Goal: Task Accomplishment & Management: Complete application form

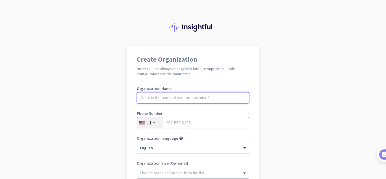
click at [180, 100] on input "text" at bounding box center [193, 97] width 113 height 11
click at [177, 98] on input "text" at bounding box center [193, 97] width 113 height 11
type input "Netprix Solution"
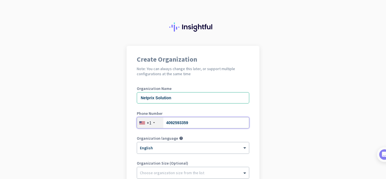
scroll to position [62, 0]
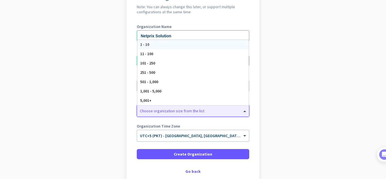
click at [173, 109] on div at bounding box center [193, 110] width 112 height 6
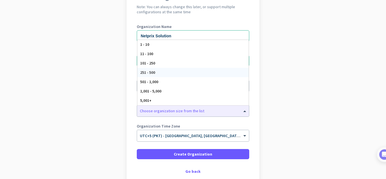
click at [117, 77] on app-onboarding-organization "Create Organization Note: You can always change this later, or support multiple…" at bounding box center [193, 98] width 386 height 228
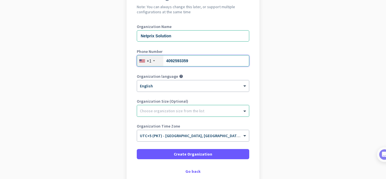
click at [195, 63] on input "4092593359" at bounding box center [193, 60] width 113 height 11
click at [171, 61] on input "4092593359" at bounding box center [193, 60] width 113 height 11
type input "4093598868"
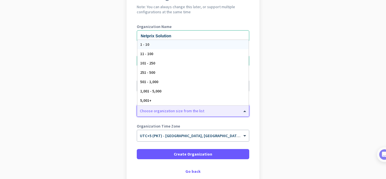
click at [162, 110] on div at bounding box center [193, 110] width 112 height 6
click at [148, 44] on div "1 - 10" at bounding box center [193, 44] width 111 height 9
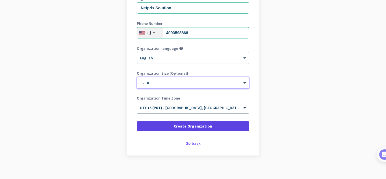
scroll to position [95, 0]
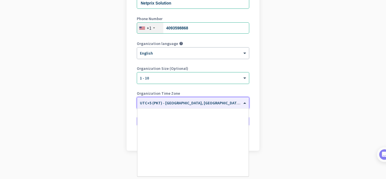
click at [194, 102] on input "text" at bounding box center [187, 101] width 95 height 4
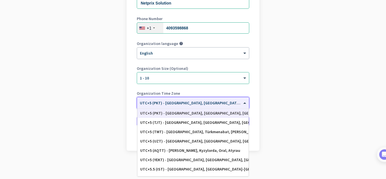
click at [194, 102] on input "text" at bounding box center [187, 101] width 95 height 4
click at [112, 121] on app-onboarding-organization "Create Organization Note: You can always change this later, or support multiple…" at bounding box center [193, 65] width 386 height 228
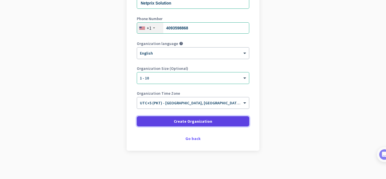
click at [177, 124] on span at bounding box center [193, 122] width 113 height 14
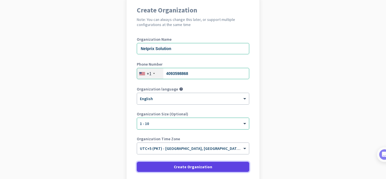
scroll to position [95, 0]
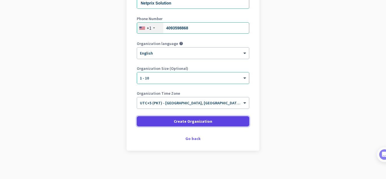
click at [189, 126] on span at bounding box center [193, 122] width 113 height 14
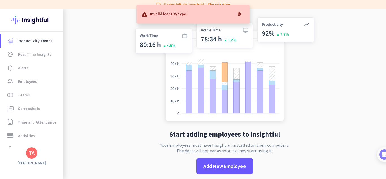
click at [236, 15] on div at bounding box center [239, 13] width 11 height 11
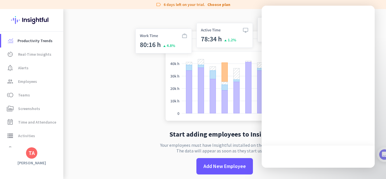
click at [135, 68] on img at bounding box center [224, 70] width 187 height 113
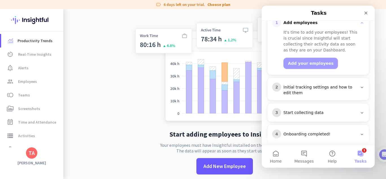
scroll to position [91, 0]
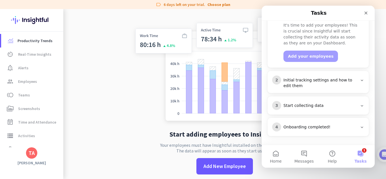
click at [91, 115] on app-no-employees "Start adding employees to Insightful Your employees must have Insightful instal…" at bounding box center [224, 98] width 323 height 179
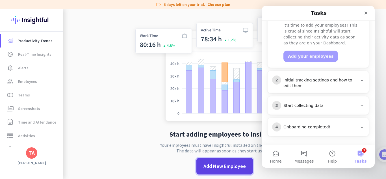
click at [226, 165] on span "Add New Employee" at bounding box center [225, 166] width 42 height 7
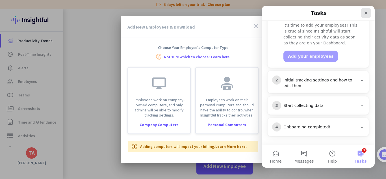
click at [367, 15] on div "Close" at bounding box center [366, 13] width 10 height 10
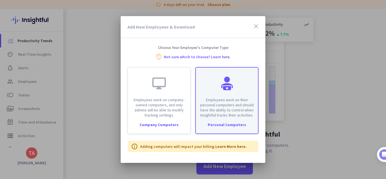
scroll to position [0, 0]
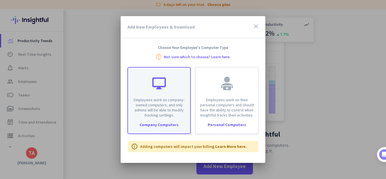
click at [167, 115] on p "Employees work on company-owned computers, and only admins will be able to modi…" at bounding box center [159, 107] width 55 height 20
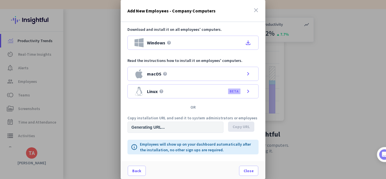
type input "[URL][DOMAIN_NAME]"
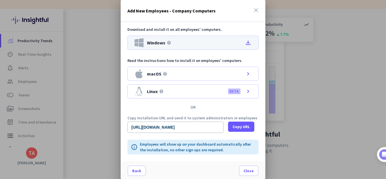
click at [186, 41] on div "Windows help file_download" at bounding box center [193, 43] width 131 height 14
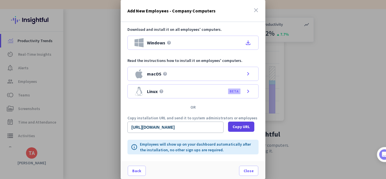
scroll to position [1, 0]
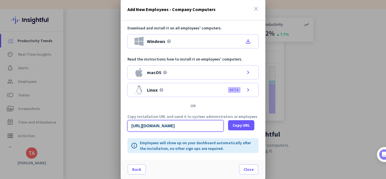
click at [216, 123] on input "[URL][DOMAIN_NAME]" at bounding box center [176, 125] width 96 height 11
click at [73, 95] on div at bounding box center [193, 89] width 386 height 179
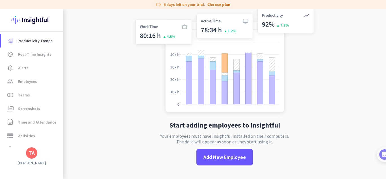
scroll to position [0, 0]
